Goal: Task Accomplishment & Management: Complete application form

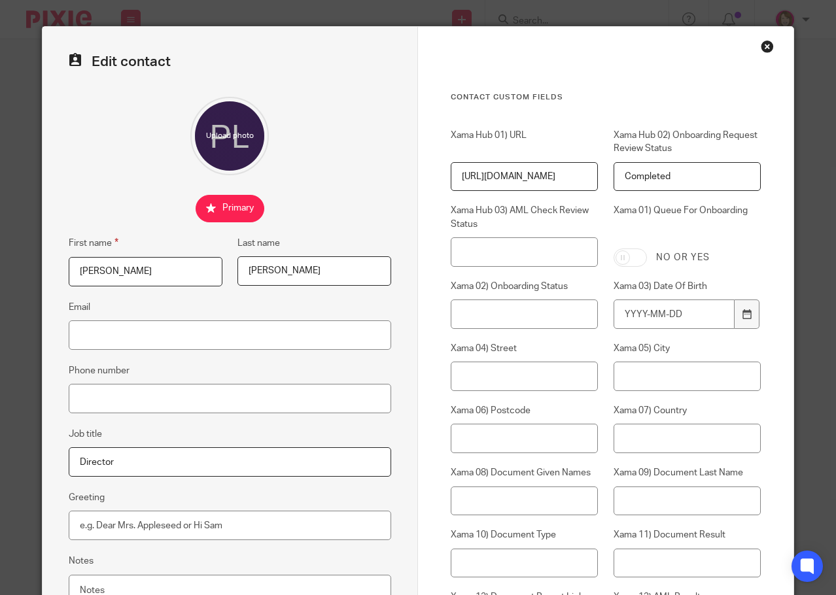
click at [763, 48] on div "Close this dialog window" at bounding box center [767, 46] width 13 height 13
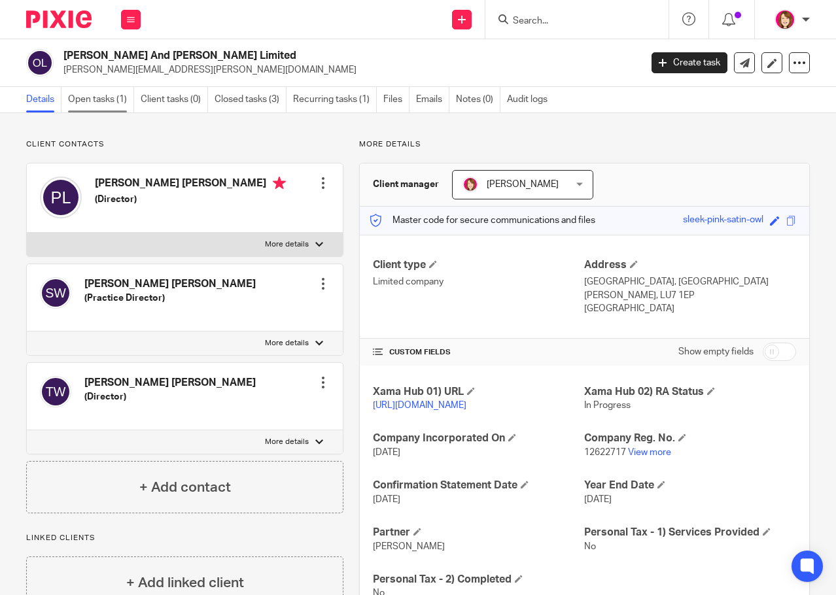
click at [113, 100] on link "Open tasks (1)" at bounding box center [101, 100] width 66 height 26
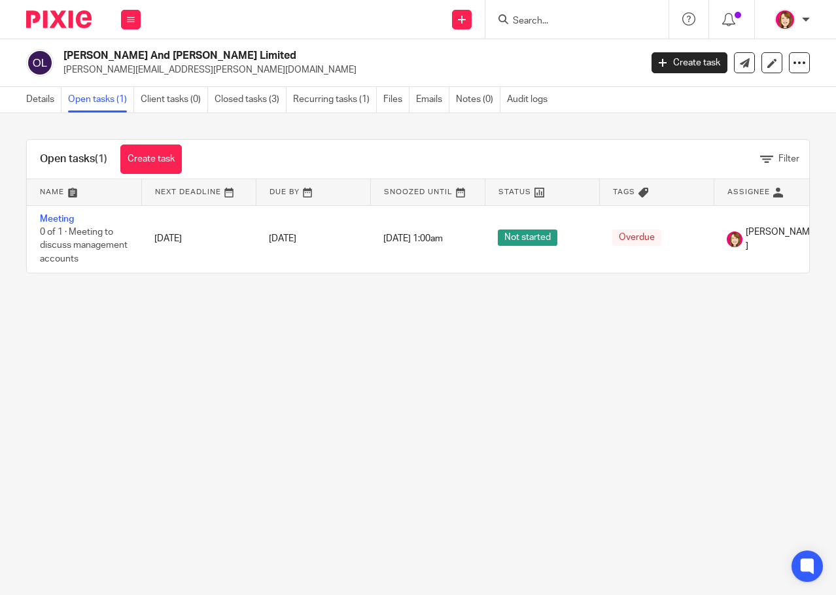
click at [536, 24] on input "Search" at bounding box center [570, 22] width 118 height 12
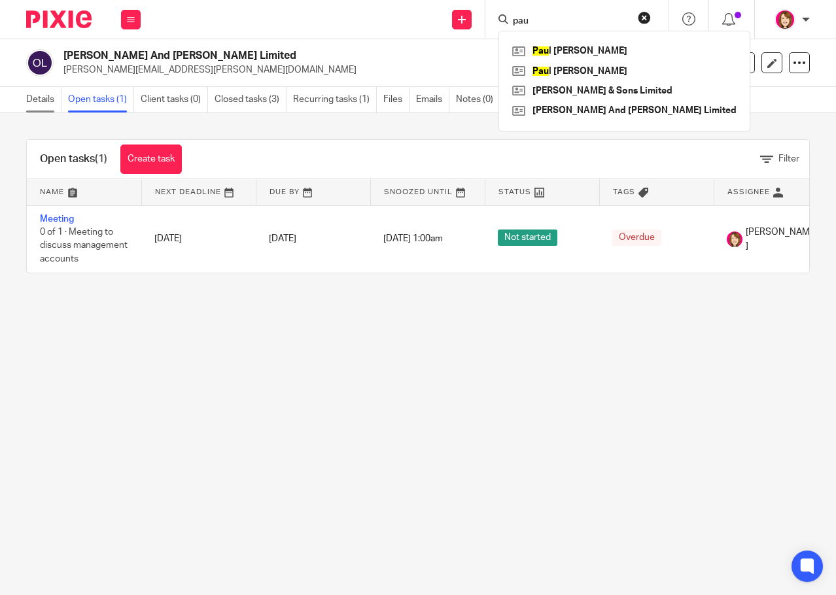
type input "pau"
drag, startPoint x: 42, startPoint y: 97, endPoint x: 98, endPoint y: 109, distance: 57.5
click at [41, 97] on link "Details" at bounding box center [43, 100] width 35 height 26
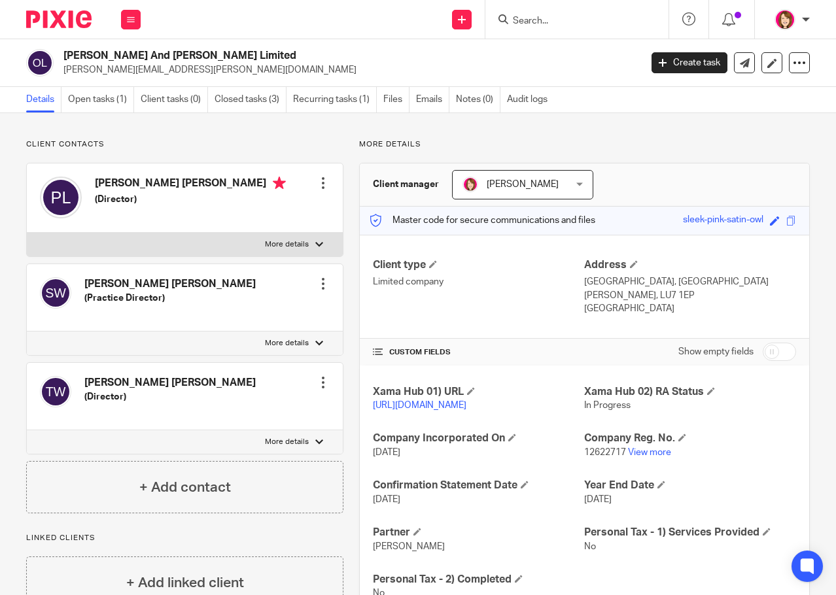
click at [319, 184] on div at bounding box center [323, 183] width 13 height 13
click at [268, 228] on link "Create client from contact" at bounding box center [260, 231] width 125 height 19
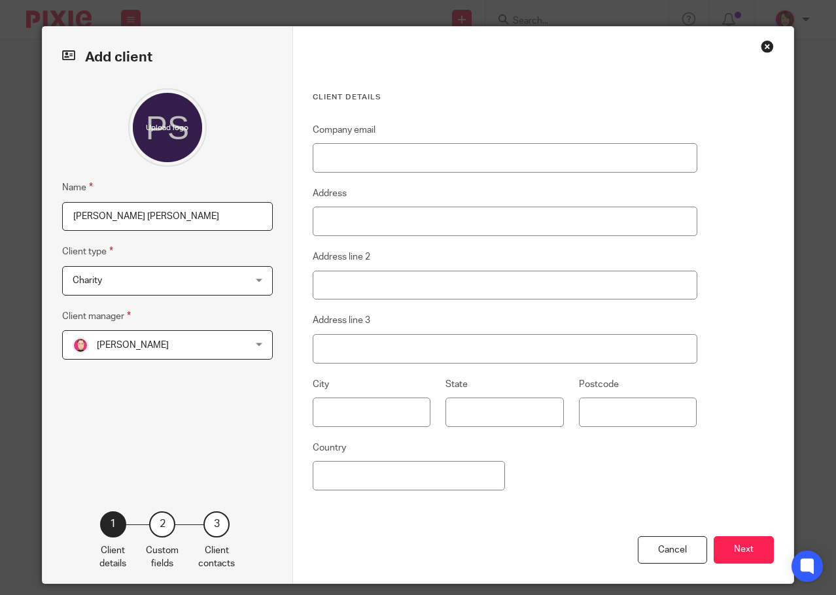
click at [227, 279] on span "Charity" at bounding box center [153, 280] width 160 height 27
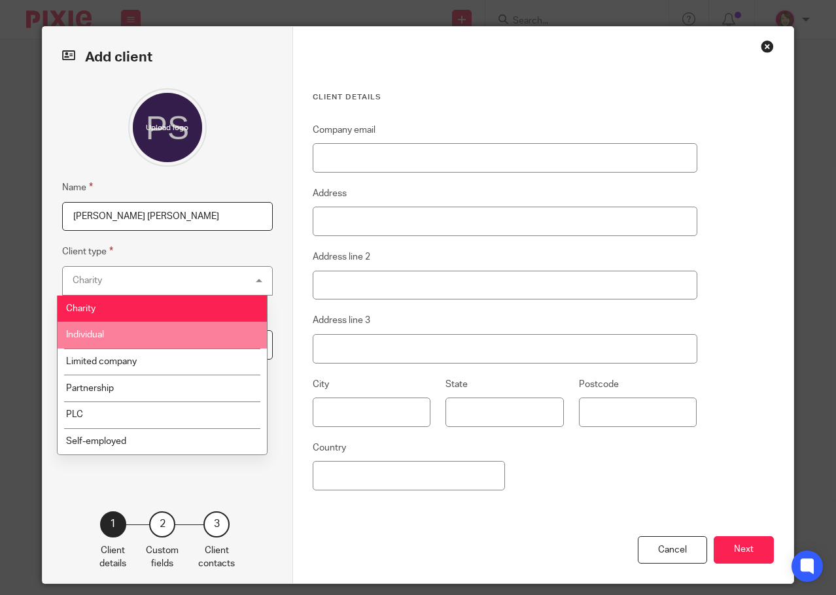
click at [192, 334] on li "Individual" at bounding box center [162, 335] width 209 height 27
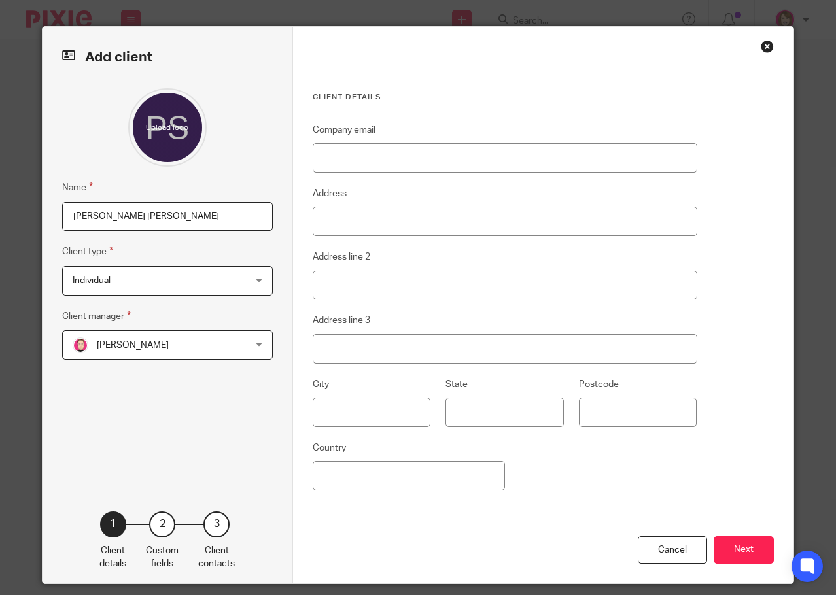
click at [214, 341] on span "Bradley Webb" at bounding box center [153, 344] width 160 height 27
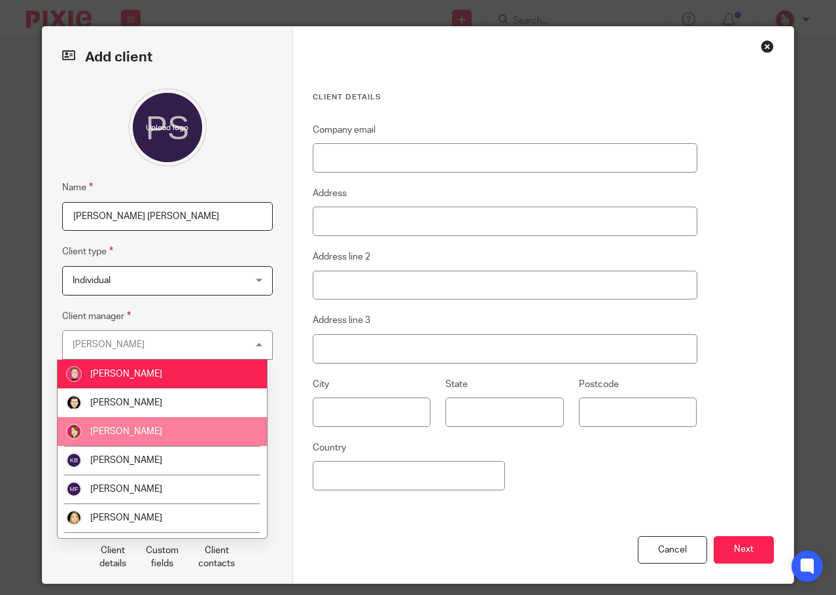
click at [198, 429] on li "[PERSON_NAME]" at bounding box center [162, 431] width 209 height 29
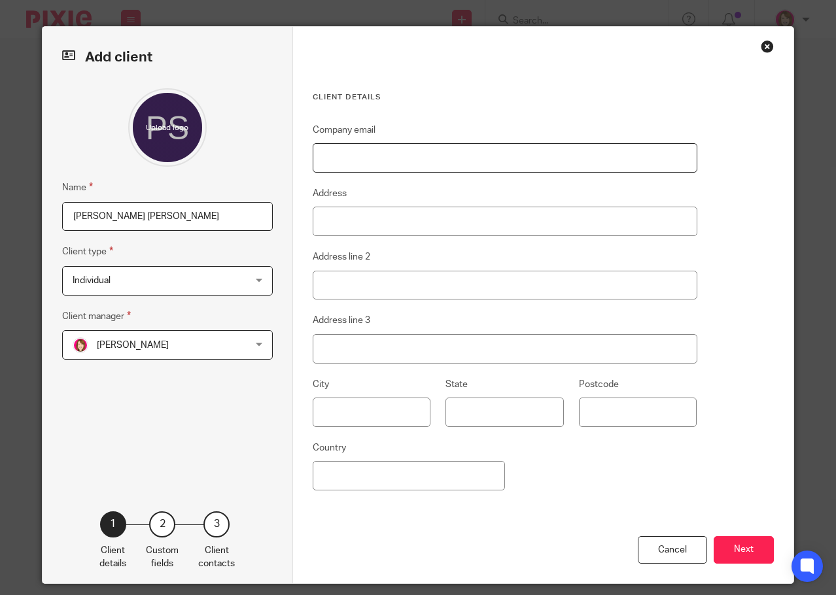
click at [434, 159] on input "Company email" at bounding box center [505, 157] width 385 height 29
paste input "Paul.Lockhart@ommlaw.co.uk"
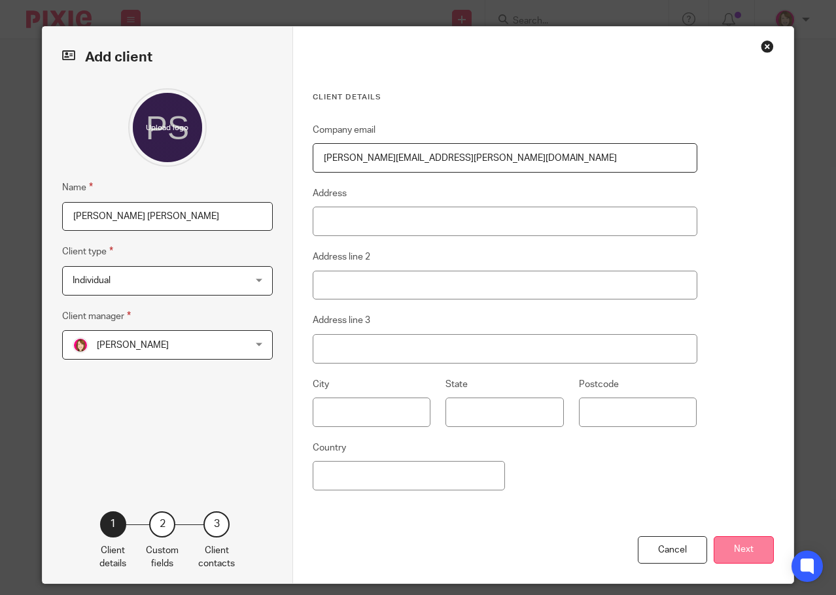
type input "Paul.Lockhart@ommlaw.co.uk"
click at [755, 549] on button "Next" at bounding box center [744, 550] width 60 height 28
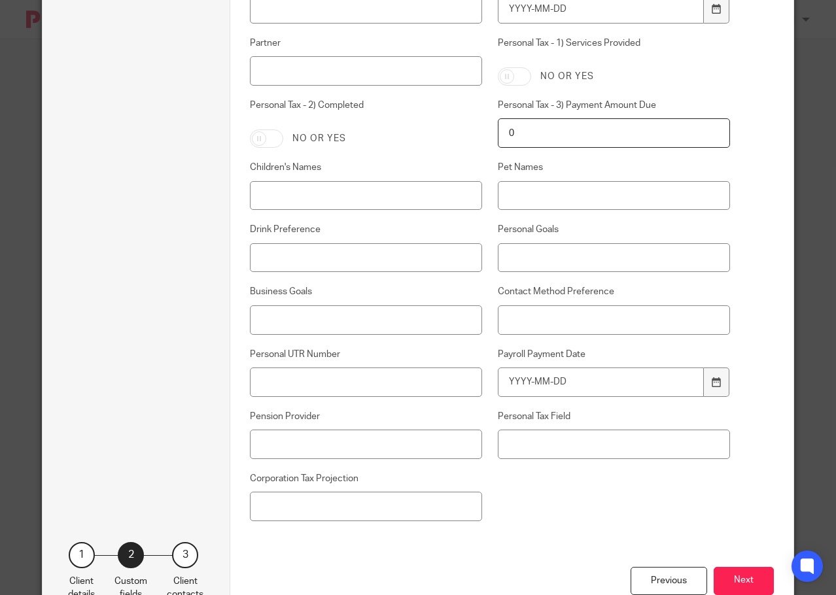
scroll to position [725, 0]
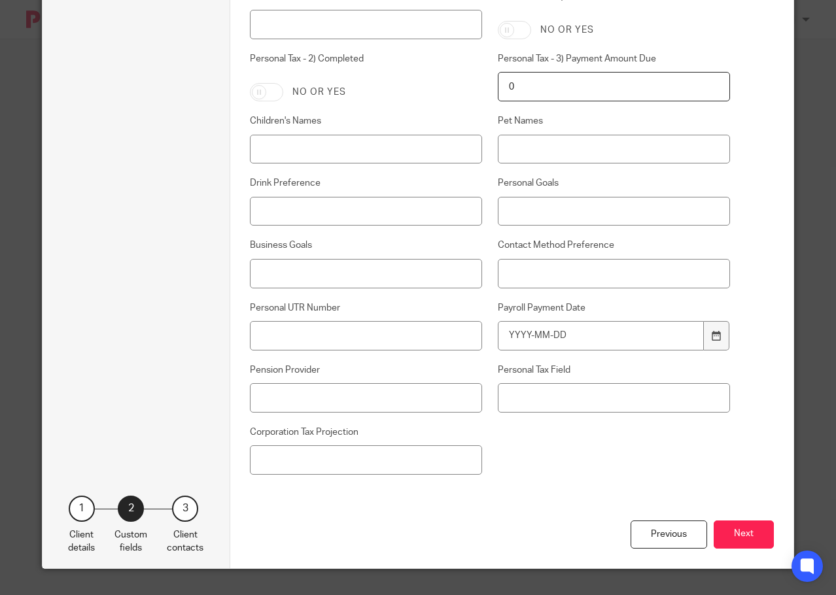
click at [740, 538] on button "Next" at bounding box center [744, 535] width 60 height 28
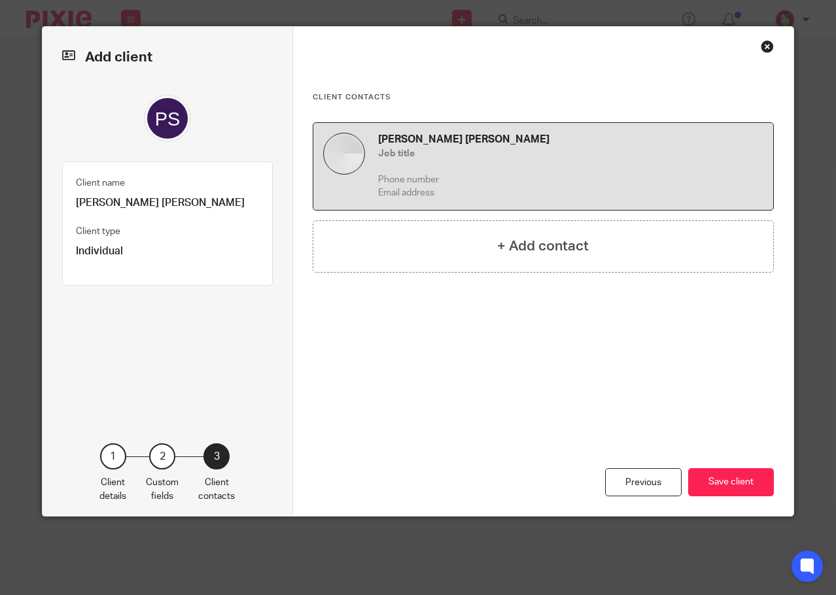
scroll to position [0, 0]
click at [739, 477] on button "Save client" at bounding box center [731, 482] width 86 height 28
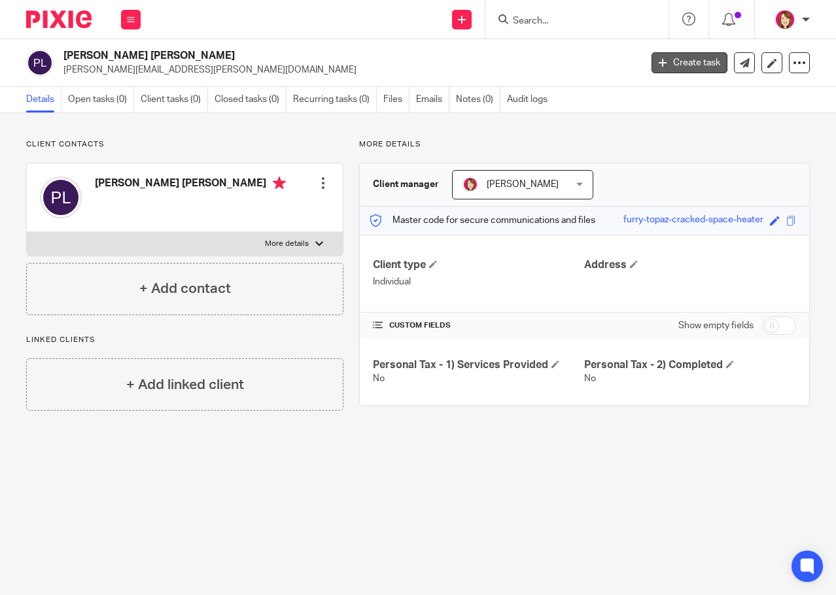
click at [652, 56] on link "Create task" at bounding box center [689, 62] width 76 height 21
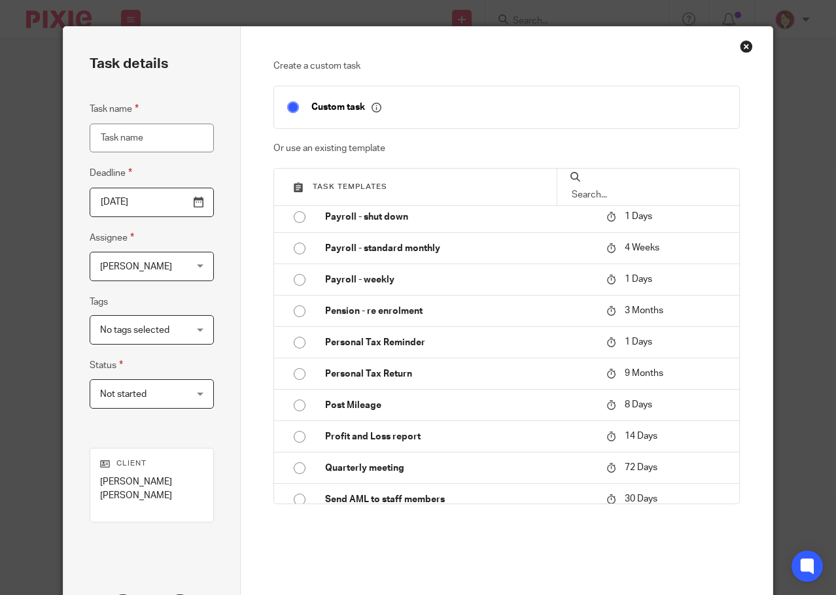
scroll to position [1635, 0]
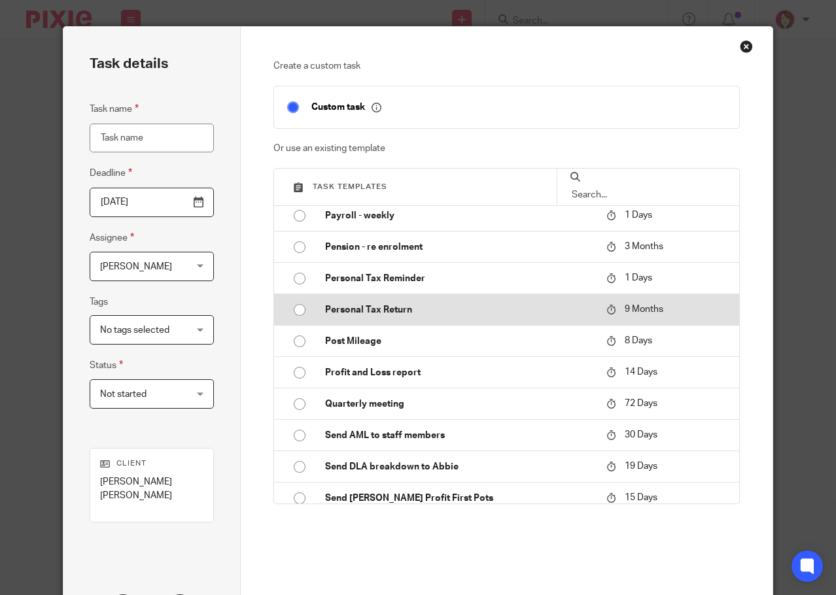
click at [291, 310] on input "radio" at bounding box center [299, 310] width 25 height 25
type input "2026-05-14"
type input "Personal Tax Return"
checkbox input "false"
radio input "false"
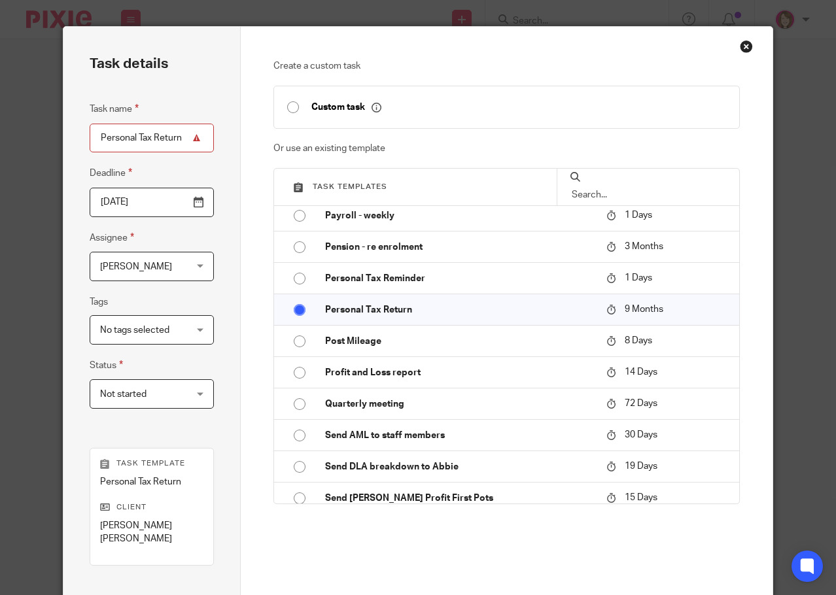
click at [192, 205] on input "2026-05-14" at bounding box center [152, 202] width 124 height 29
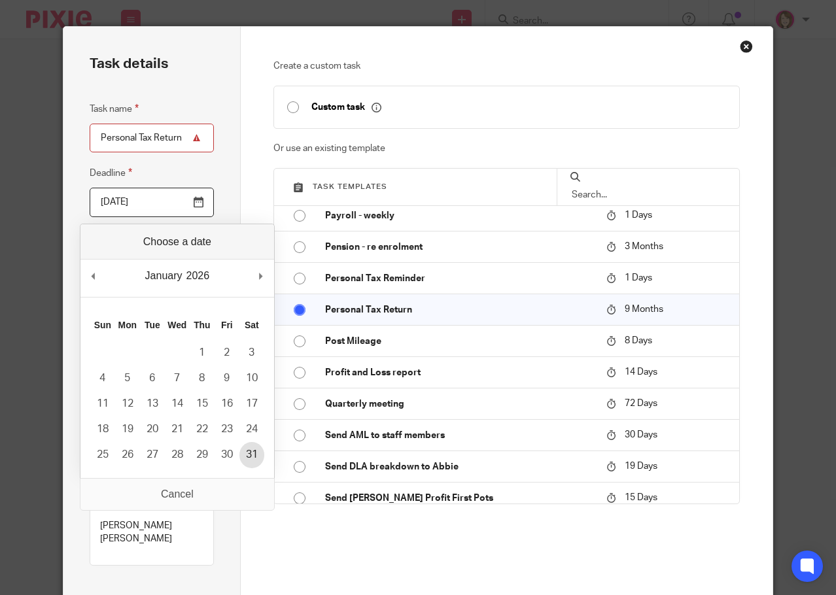
type input "2026-01-31"
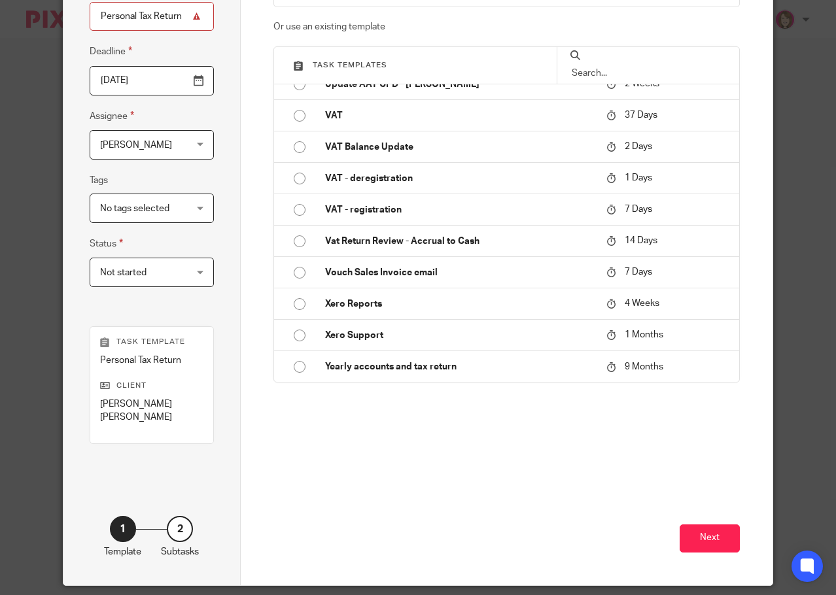
scroll to position [125, 0]
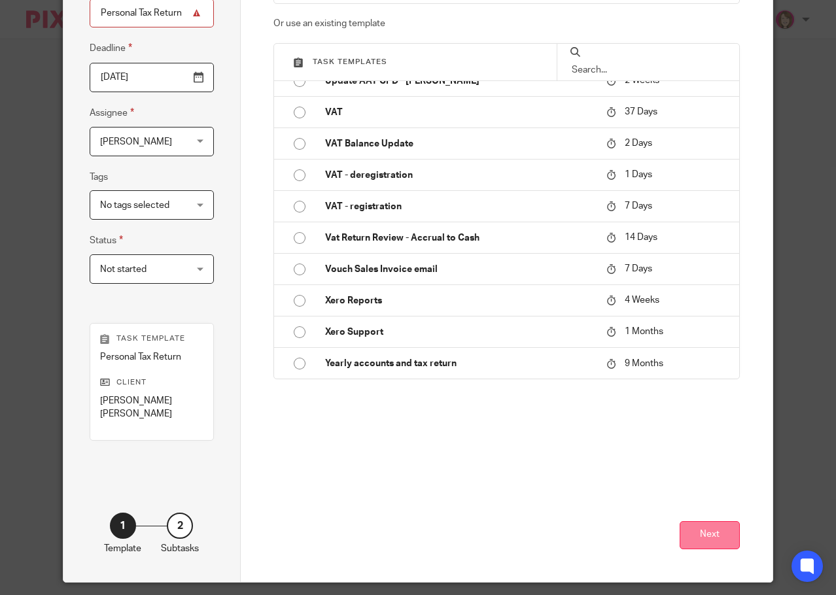
click at [717, 521] on button "Next" at bounding box center [710, 535] width 60 height 28
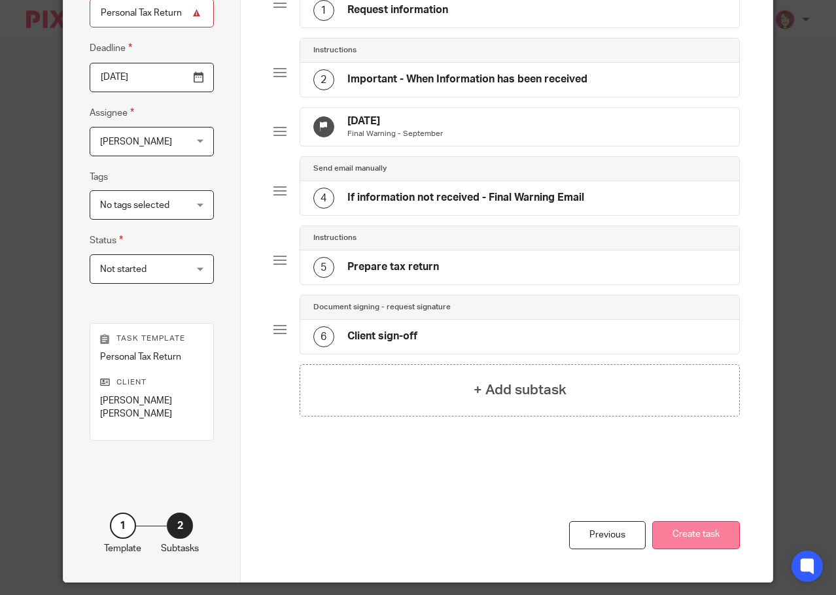
click at [715, 523] on button "Create task" at bounding box center [696, 535] width 88 height 28
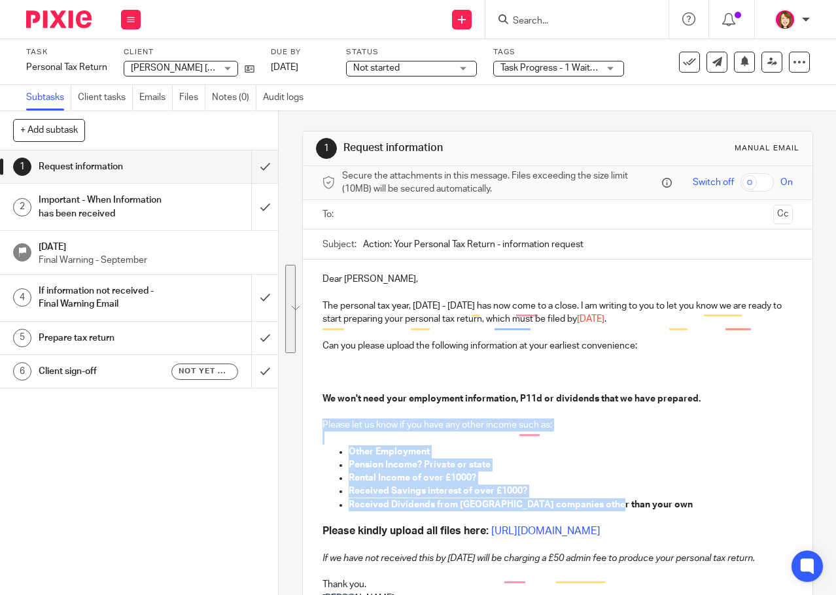
drag, startPoint x: 320, startPoint y: 429, endPoint x: 617, endPoint y: 510, distance: 308.4
click at [617, 510] on div "Dear Paul, The personal tax year, 6th April 2024 - 5th April 2025 has now come …" at bounding box center [557, 437] width 509 height 355
copy div "Please let us know if you have any other income such as: Other Employment Pensi…"
click at [133, 17] on icon at bounding box center [131, 20] width 8 height 8
click at [122, 61] on link "Work" at bounding box center [124, 60] width 23 height 9
